Goal: Transaction & Acquisition: Purchase product/service

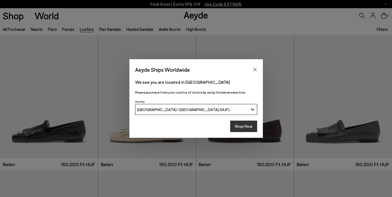
click at [247, 126] on button "Shop Now" at bounding box center [243, 125] width 27 height 11
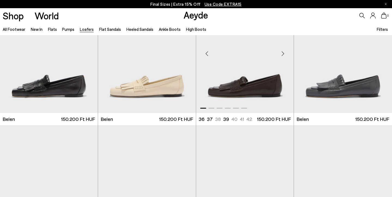
scroll to position [47, 0]
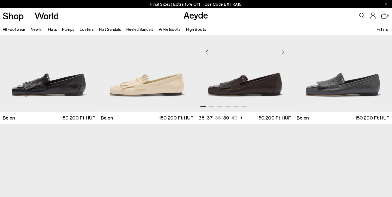
click at [283, 51] on div "Next slide" at bounding box center [283, 52] width 16 height 16
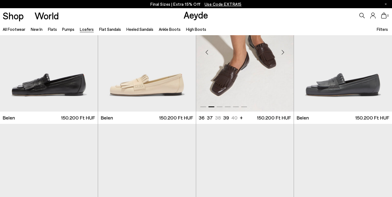
click at [283, 51] on div "Next slide" at bounding box center [283, 52] width 16 height 16
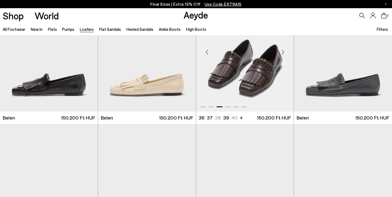
click at [283, 51] on div "Next slide" at bounding box center [283, 52] width 16 height 16
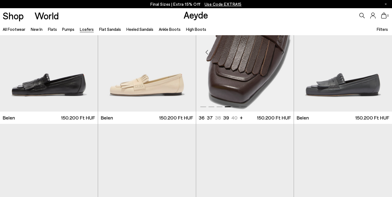
click at [283, 51] on div "Next slide" at bounding box center [283, 52] width 16 height 16
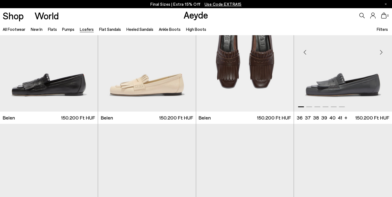
click at [384, 51] on div "Next slide" at bounding box center [381, 52] width 16 height 16
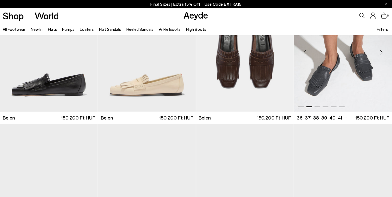
click at [384, 51] on div "Next slide" at bounding box center [381, 52] width 16 height 16
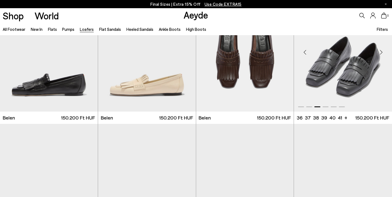
click at [379, 53] on div "Next slide" at bounding box center [381, 52] width 16 height 16
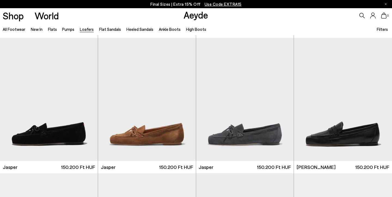
scroll to position [133, 0]
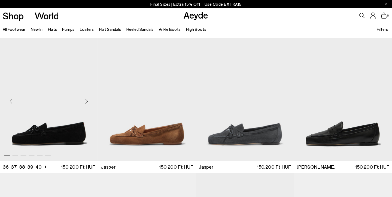
click at [88, 100] on div "Next slide" at bounding box center [87, 101] width 16 height 16
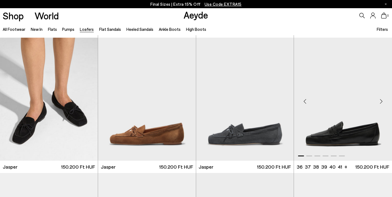
click at [383, 101] on div "Next slide" at bounding box center [381, 101] width 16 height 16
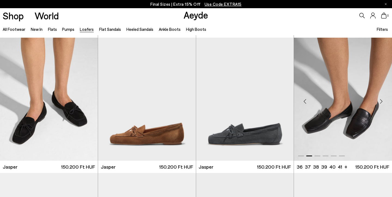
click at [383, 101] on div "Next slide" at bounding box center [381, 101] width 16 height 16
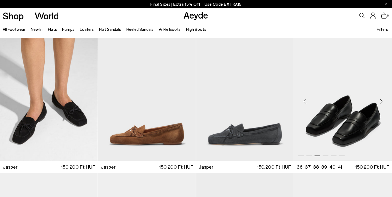
click at [383, 101] on div "Next slide" at bounding box center [381, 101] width 16 height 16
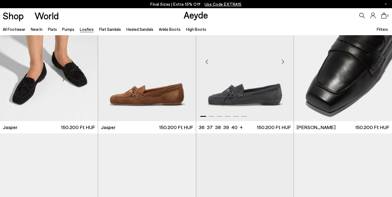
scroll to position [267, 0]
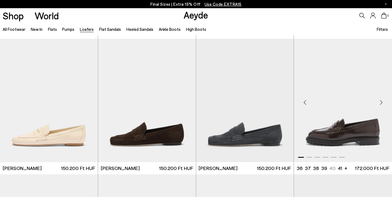
click at [381, 101] on div "Next slide" at bounding box center [381, 102] width 16 height 16
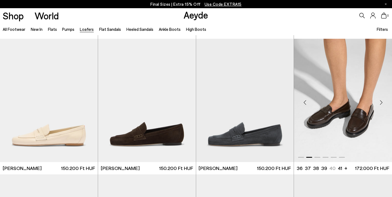
click at [381, 101] on div "Next slide" at bounding box center [381, 102] width 16 height 16
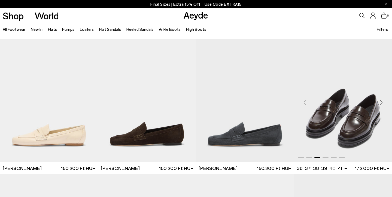
click at [381, 101] on div "Next slide" at bounding box center [381, 102] width 16 height 16
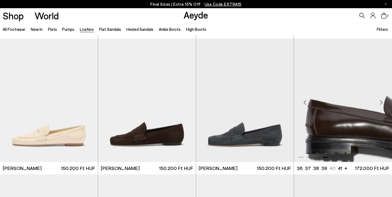
click at [381, 101] on div "Next slide" at bounding box center [381, 102] width 16 height 16
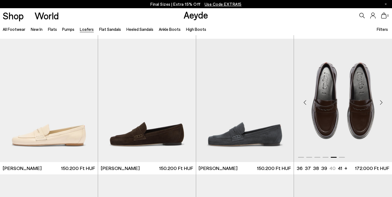
click at [381, 101] on div "Next slide" at bounding box center [381, 102] width 16 height 16
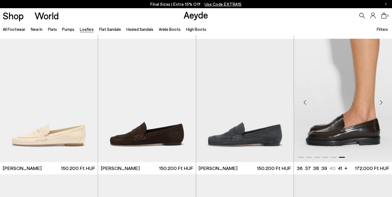
click at [381, 101] on div "Next slide" at bounding box center [381, 102] width 16 height 16
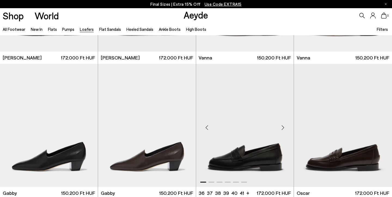
scroll to position [649, 0]
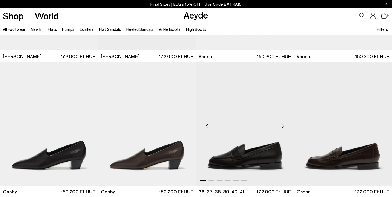
click at [282, 125] on div "Next slide" at bounding box center [283, 126] width 16 height 16
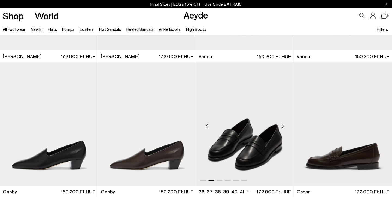
click at [282, 125] on div "Next slide" at bounding box center [283, 126] width 16 height 16
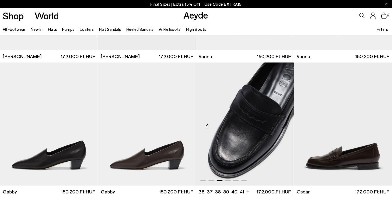
click at [282, 125] on div "Next slide" at bounding box center [283, 126] width 16 height 16
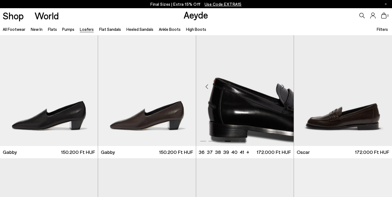
scroll to position [689, 0]
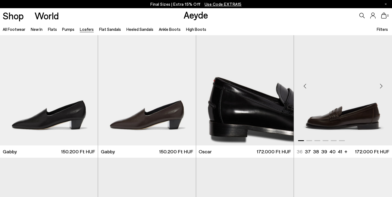
click at [383, 86] on div "Next slide" at bounding box center [381, 86] width 16 height 16
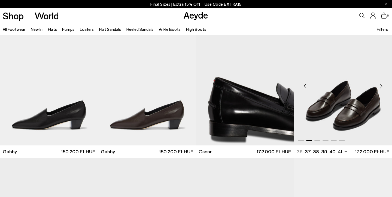
click at [383, 86] on div "Next slide" at bounding box center [381, 86] width 16 height 16
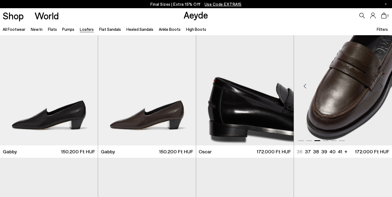
click at [383, 86] on div "Next slide" at bounding box center [381, 86] width 16 height 16
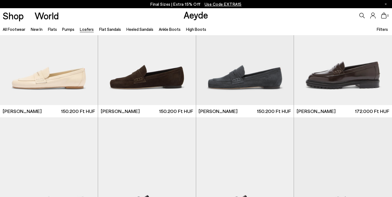
scroll to position [293, 0]
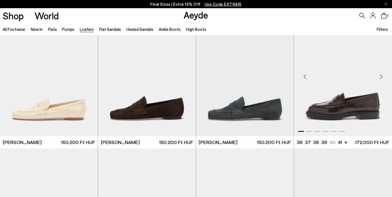
click at [358, 75] on img "1 / 6" at bounding box center [343, 74] width 98 height 123
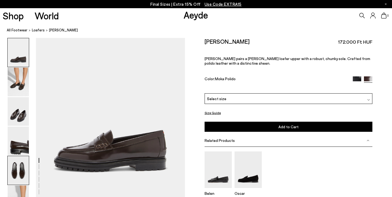
click at [21, 168] on img at bounding box center [18, 170] width 21 height 29
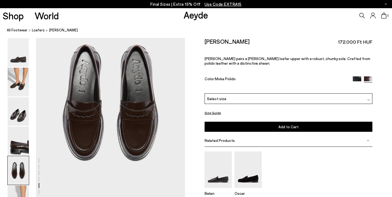
scroll to position [843, 0]
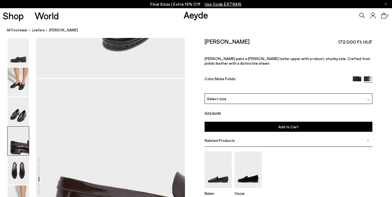
scroll to position [536, 0]
